Goal: Transaction & Acquisition: Purchase product/service

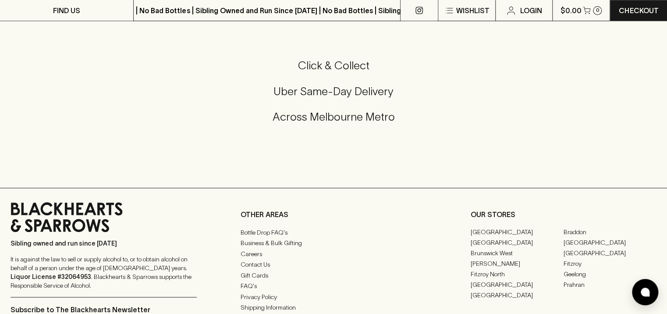
scroll to position [2267, 0]
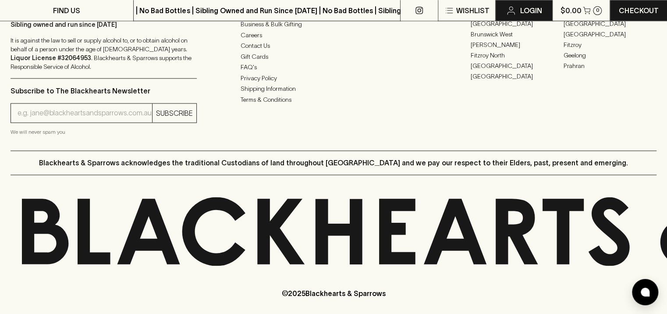
click at [522, 15] on p "Login" at bounding box center [531, 10] width 22 height 11
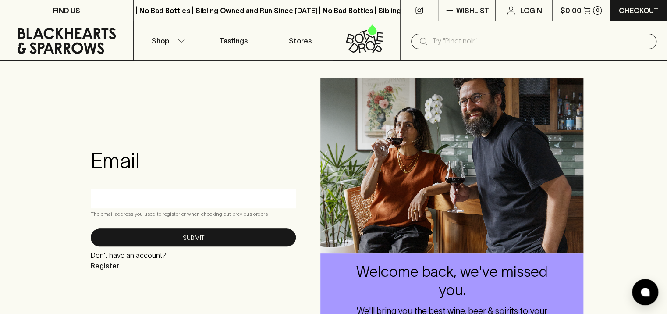
click at [626, 10] on p "Checkout" at bounding box center [638, 10] width 39 height 11
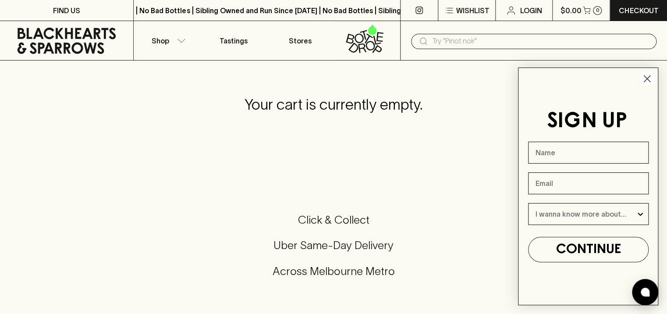
click at [426, 9] on link at bounding box center [419, 10] width 37 height 21
